Goal: Information Seeking & Learning: Learn about a topic

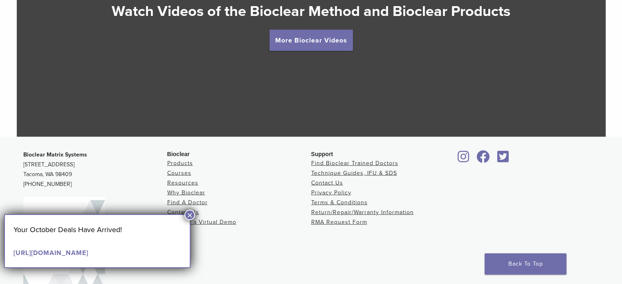
scroll to position [1603, 0]
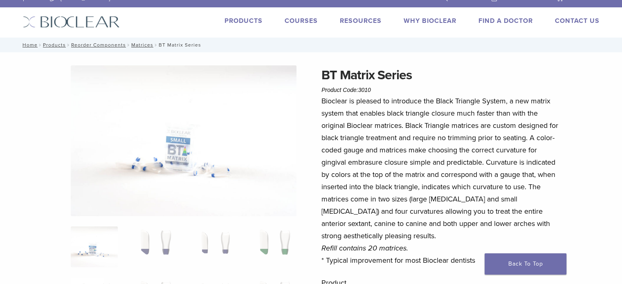
scroll to position [56, 0]
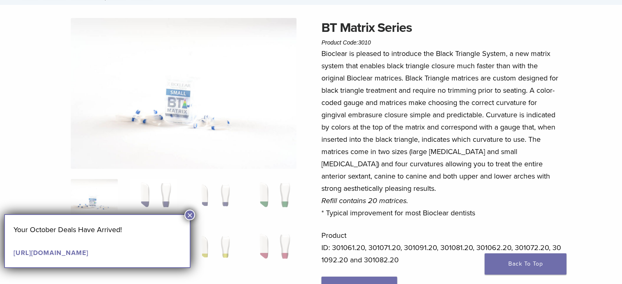
click at [192, 214] on button "×" at bounding box center [189, 215] width 11 height 11
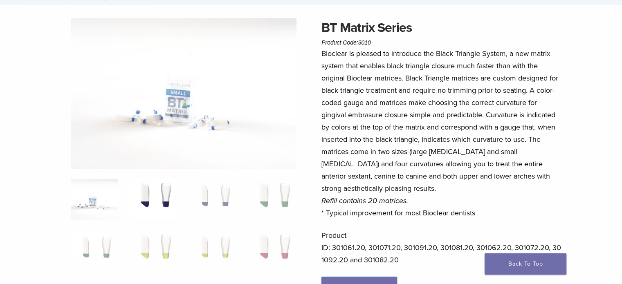
click at [165, 206] on img at bounding box center [153, 199] width 47 height 41
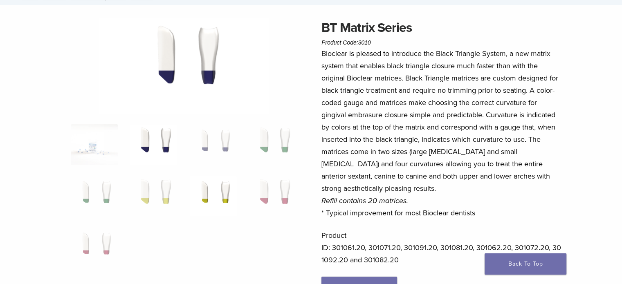
click at [226, 193] on img at bounding box center [213, 196] width 47 height 41
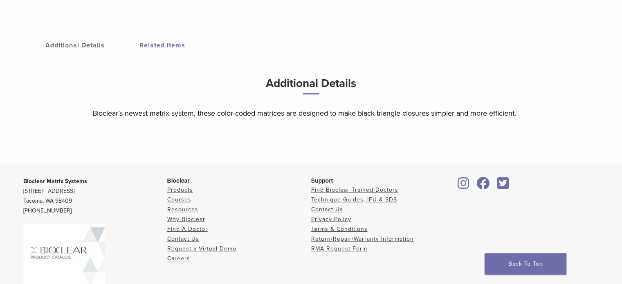
scroll to position [361, 0]
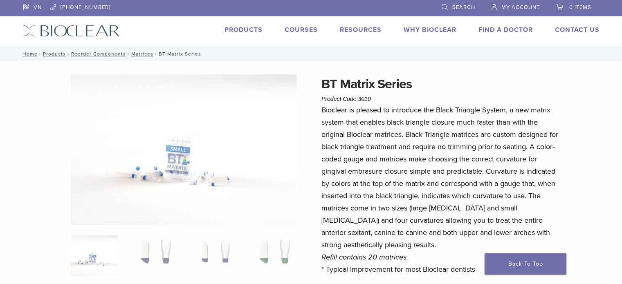
scroll to position [47, 0]
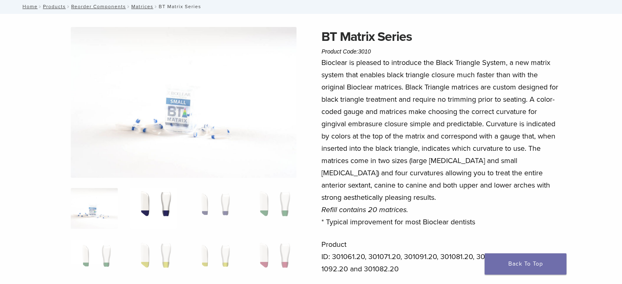
click at [152, 205] on img at bounding box center [153, 208] width 47 height 41
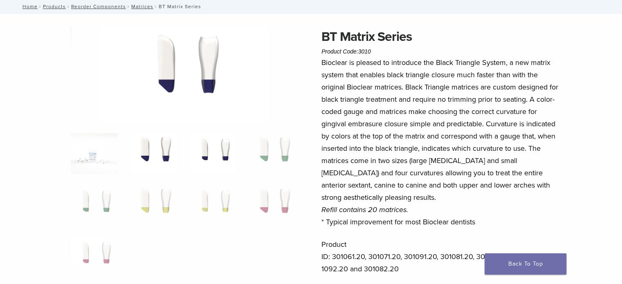
click at [224, 160] on img at bounding box center [213, 153] width 47 height 41
click at [261, 151] on img at bounding box center [272, 153] width 47 height 41
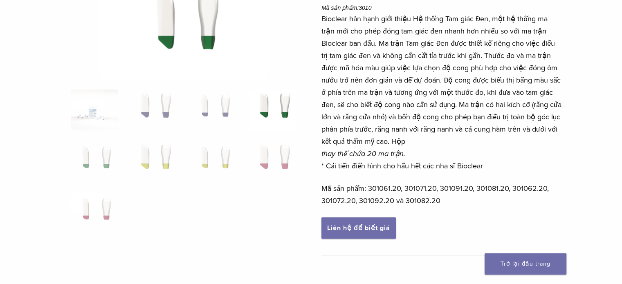
scroll to position [101, 0]
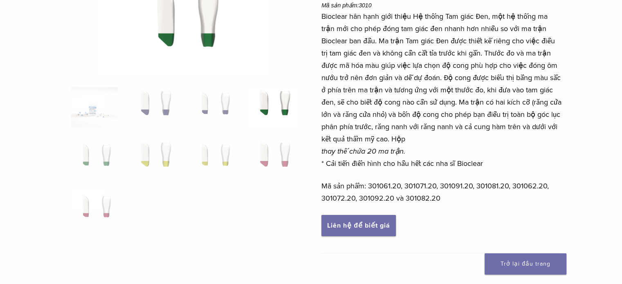
click at [280, 89] on img at bounding box center [272, 107] width 47 height 41
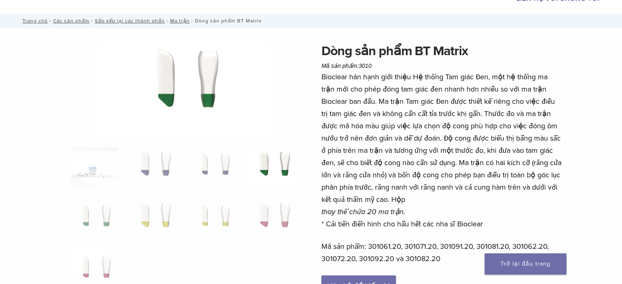
scroll to position [40, 0]
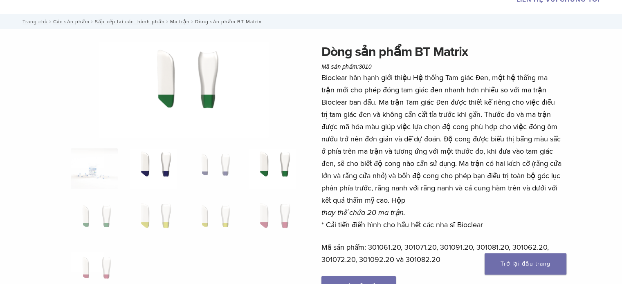
click at [145, 161] on img at bounding box center [153, 168] width 47 height 41
click at [220, 153] on img at bounding box center [213, 168] width 47 height 41
click at [263, 160] on img at bounding box center [272, 168] width 47 height 41
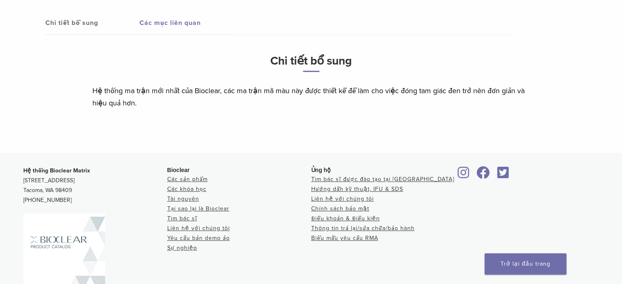
scroll to position [437, 0]
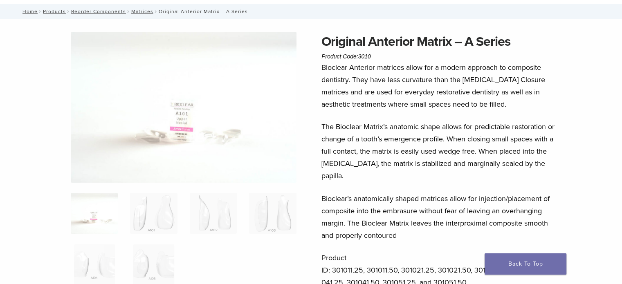
scroll to position [50, 0]
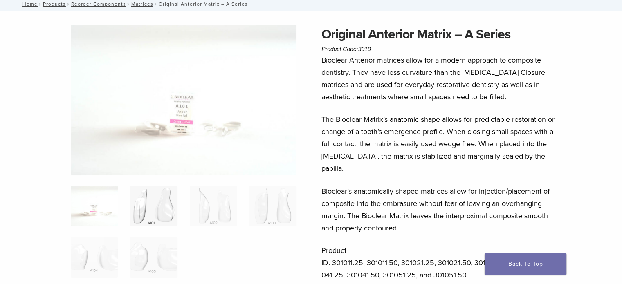
click at [145, 202] on img at bounding box center [153, 206] width 47 height 41
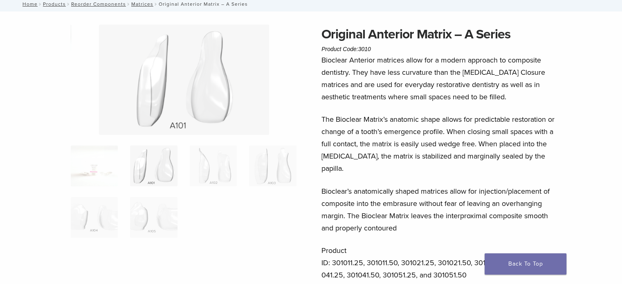
click at [198, 201] on ol at bounding box center [184, 197] width 238 height 103
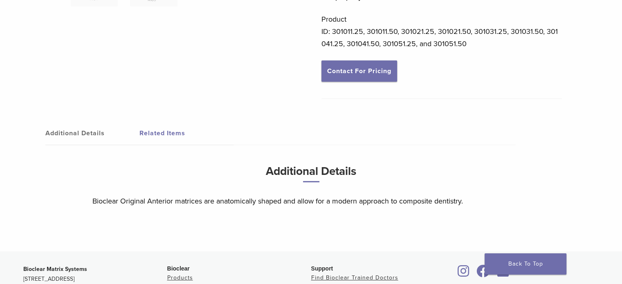
scroll to position [431, 0]
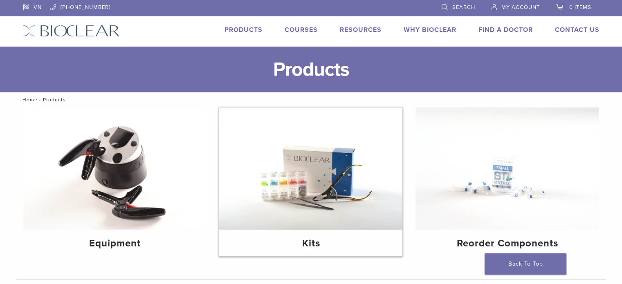
click at [288, 174] on img at bounding box center [310, 169] width 183 height 122
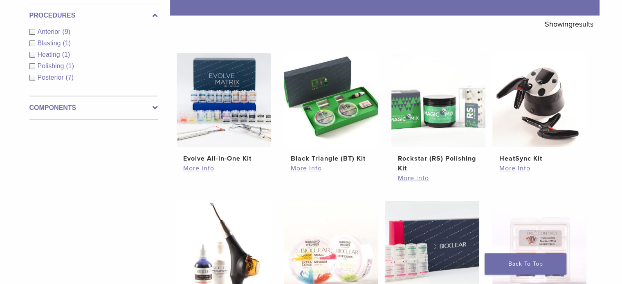
scroll to position [139, 0]
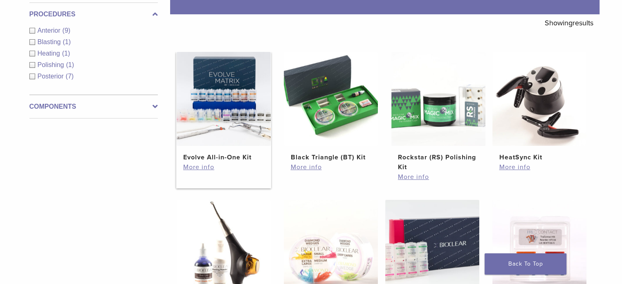
click at [185, 110] on img at bounding box center [224, 99] width 94 height 94
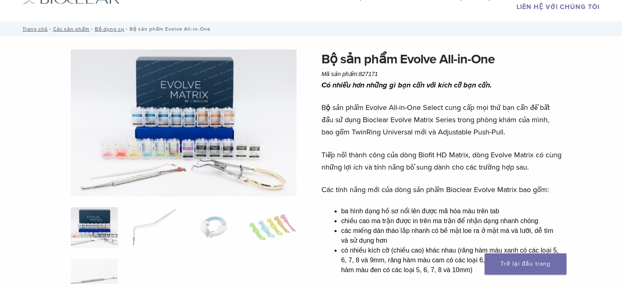
scroll to position [66, 0]
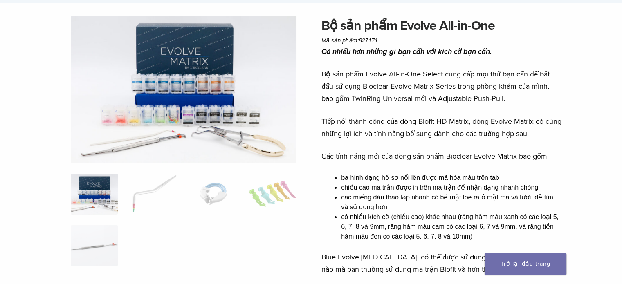
click at [246, 189] on ol at bounding box center [184, 225] width 238 height 103
click at [270, 191] on img at bounding box center [272, 194] width 47 height 41
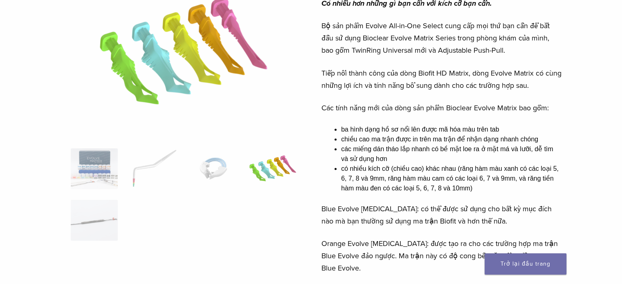
scroll to position [115, 0]
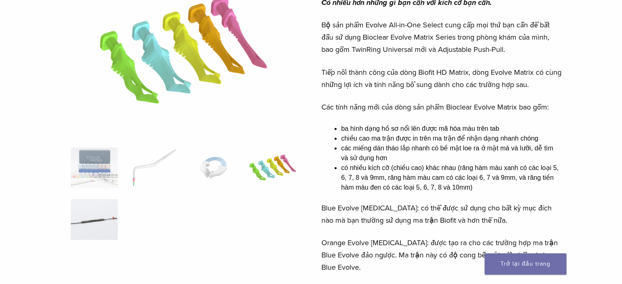
click at [96, 202] on img at bounding box center [94, 219] width 47 height 41
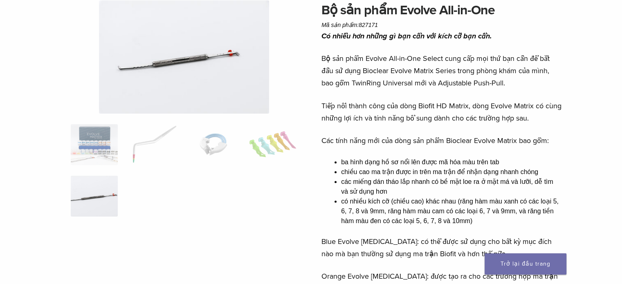
scroll to position [81, 0]
click at [139, 151] on img at bounding box center [153, 145] width 47 height 41
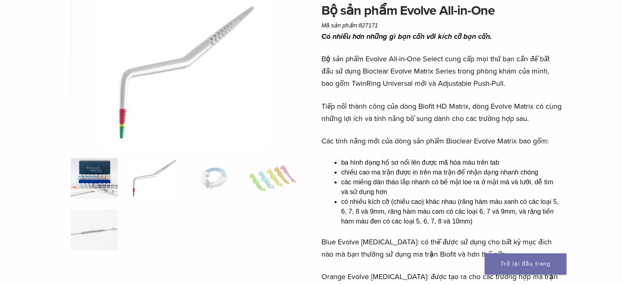
click at [100, 173] on img at bounding box center [94, 178] width 47 height 41
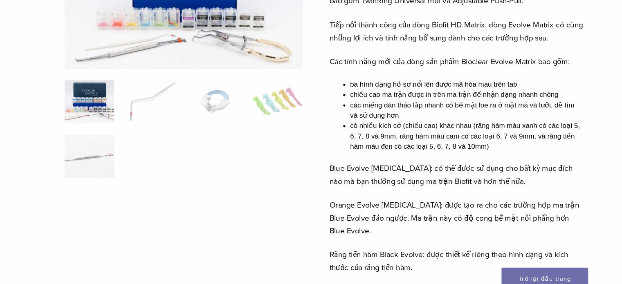
scroll to position [158, 0]
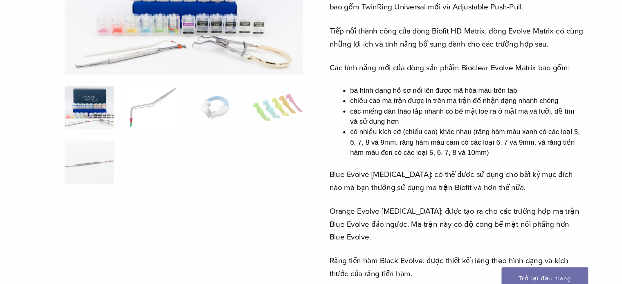
click at [171, 101] on img at bounding box center [153, 102] width 47 height 41
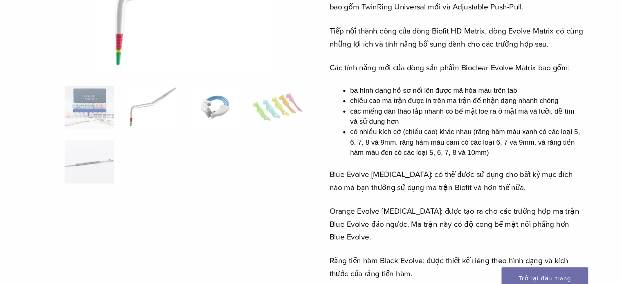
click at [198, 101] on img at bounding box center [213, 102] width 47 height 41
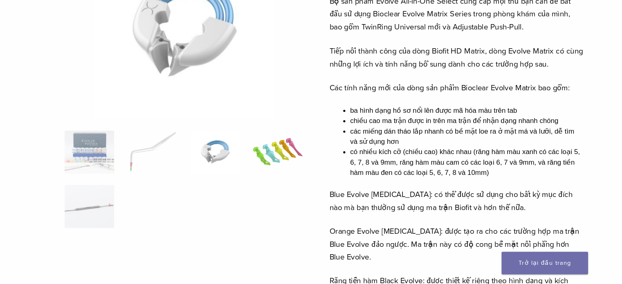
scroll to position [124, 0]
click at [273, 153] on img at bounding box center [272, 159] width 47 height 41
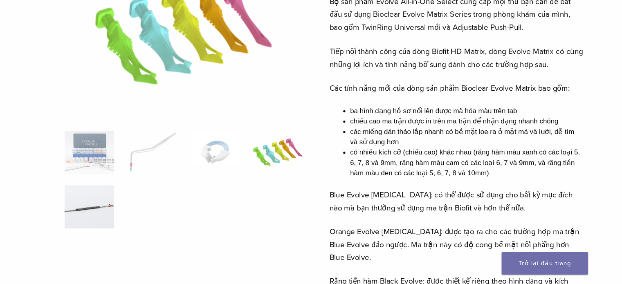
click at [95, 208] on img at bounding box center [94, 210] width 47 height 41
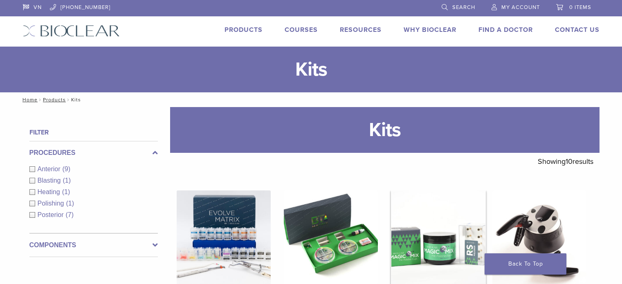
scroll to position [128, 0]
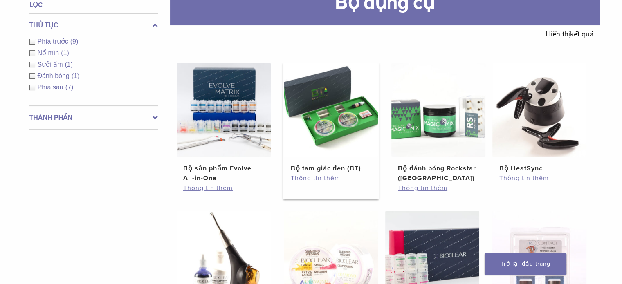
click at [331, 180] on font "Thông tin thêm" at bounding box center [314, 178] width 49 height 8
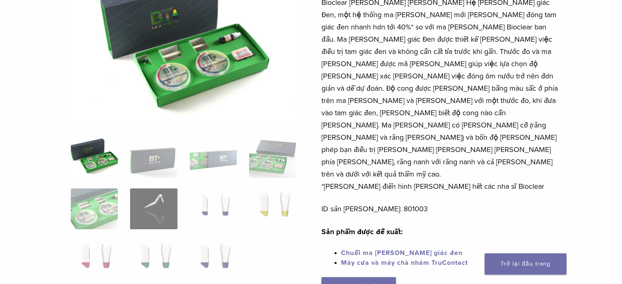
scroll to position [14, 0]
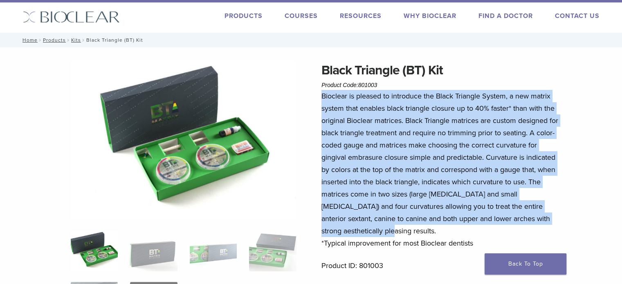
drag, startPoint x: 320, startPoint y: 92, endPoint x: 402, endPoint y: 233, distance: 162.8
copy p "Bioclear is pleased to introduce the Black Triangle System, a new matrix system…"
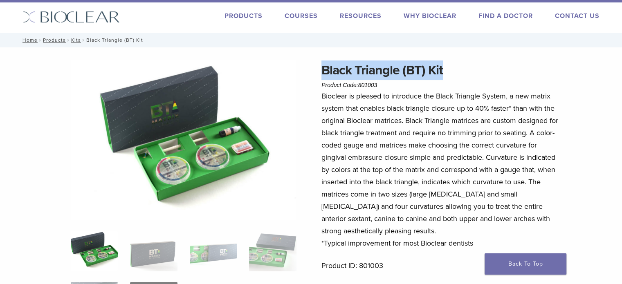
drag, startPoint x: 317, startPoint y: 64, endPoint x: 450, endPoint y: 73, distance: 132.8
copy h1 "Black Triangle (BT) Kit"
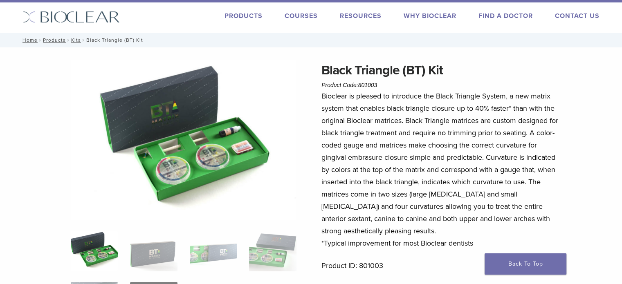
click at [375, 143] on p "Bioclear is pleased to introduce the Black Triangle System, a new matrix system…" at bounding box center [441, 170] width 241 height 160
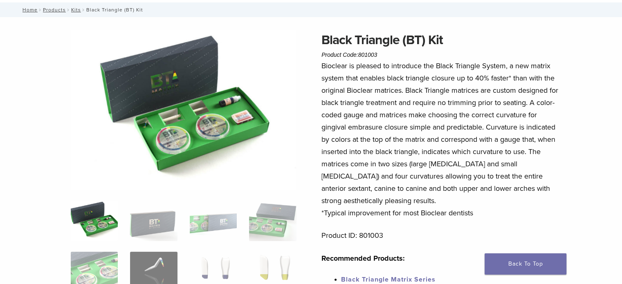
scroll to position [45, 0]
